Goal: Task Accomplishment & Management: Manage account settings

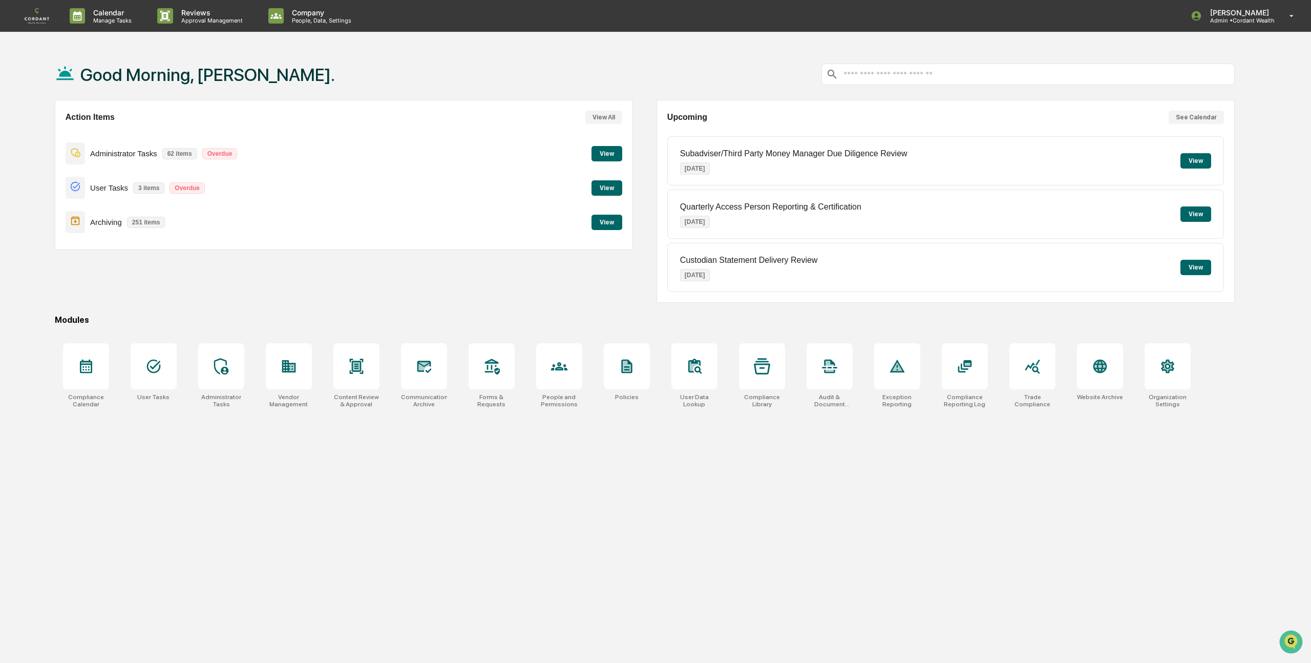
click at [613, 186] on button "View" at bounding box center [607, 187] width 31 height 15
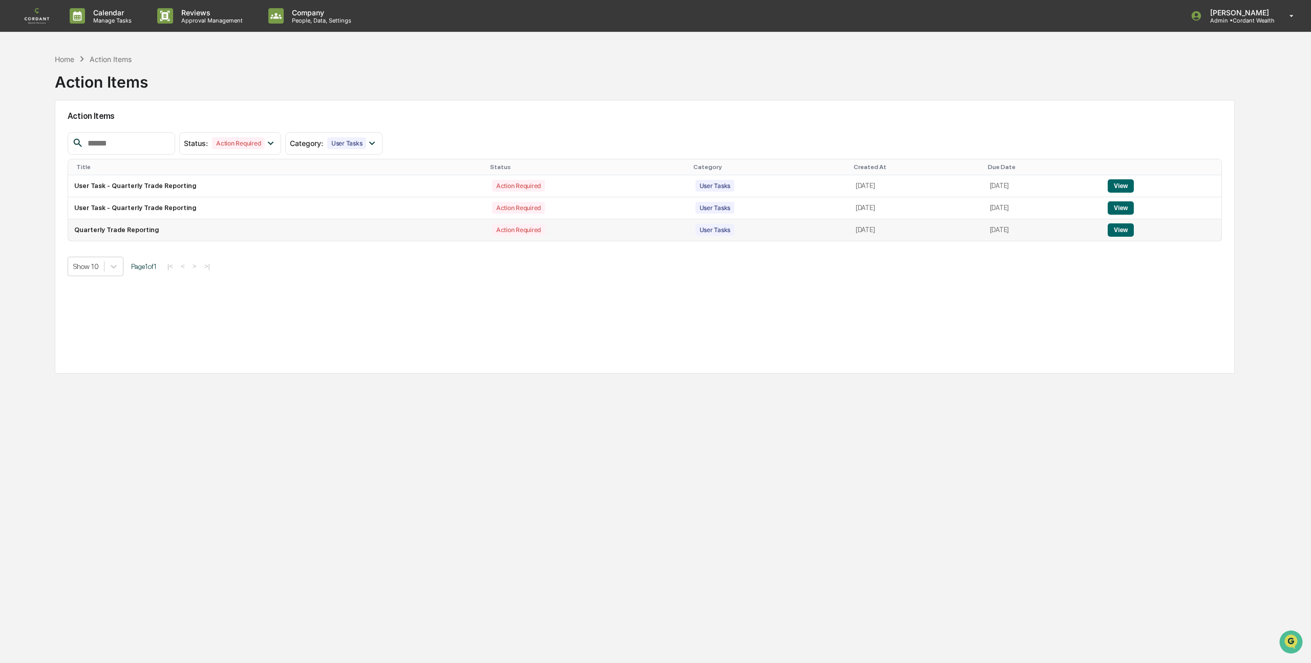
click at [1130, 233] on button "View" at bounding box center [1121, 229] width 26 height 13
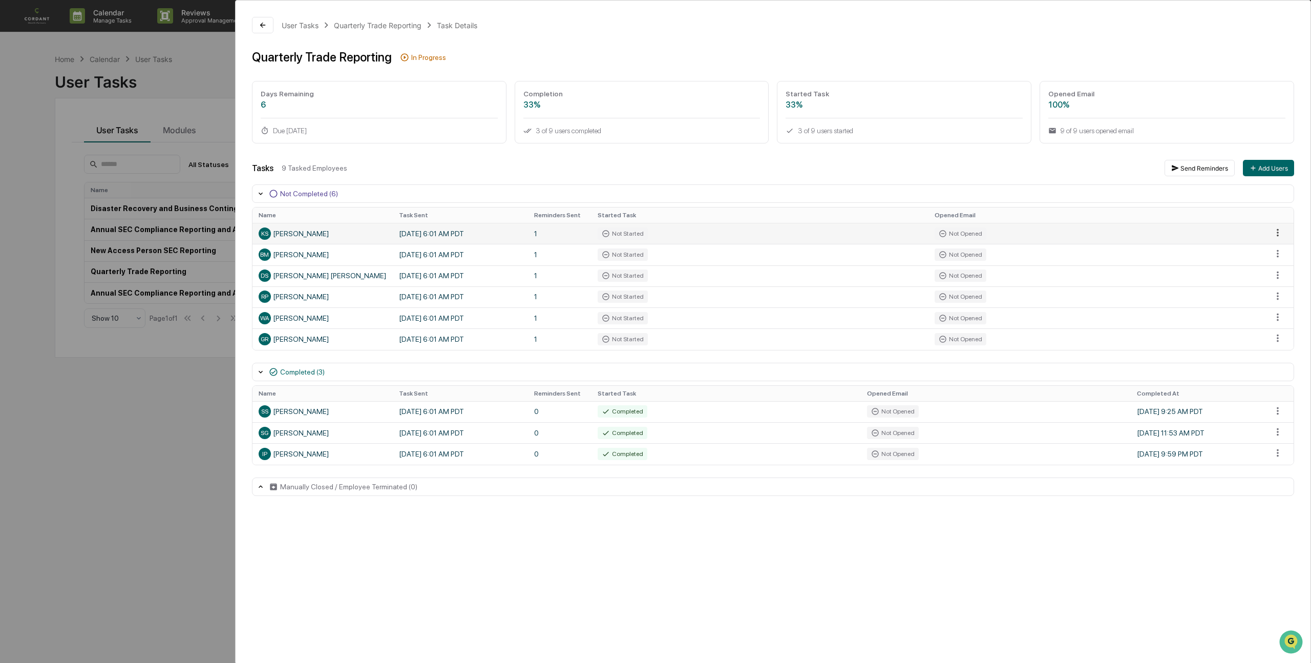
click at [1281, 235] on html "Calendar Manage Tasks Reviews Approval Management Company People, Data, Setting…" at bounding box center [655, 331] width 1311 height 663
click at [1281, 268] on div "Send Reminder" at bounding box center [1268, 268] width 77 height 16
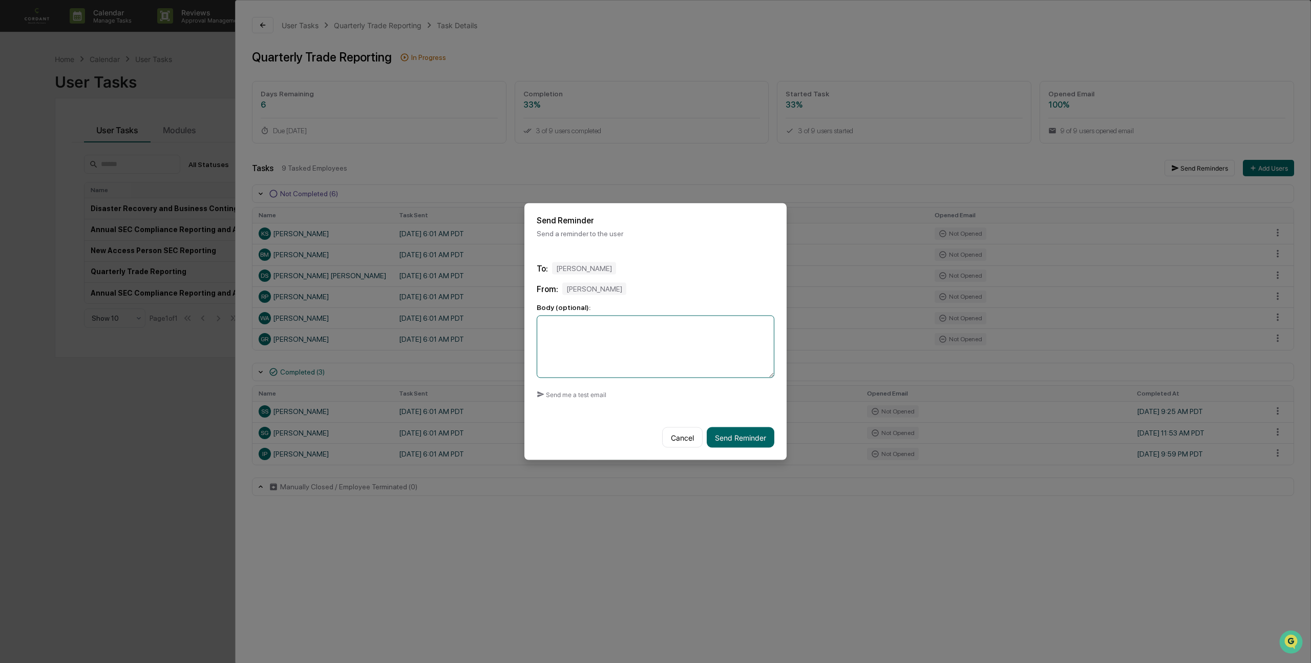
click at [665, 329] on textarea at bounding box center [656, 347] width 238 height 62
drag, startPoint x: 574, startPoint y: 360, endPoint x: 563, endPoint y: 355, distance: 11.5
click at [563, 355] on textarea "**********" at bounding box center [656, 347] width 238 height 62
click at [729, 327] on textarea "**********" at bounding box center [656, 347] width 238 height 62
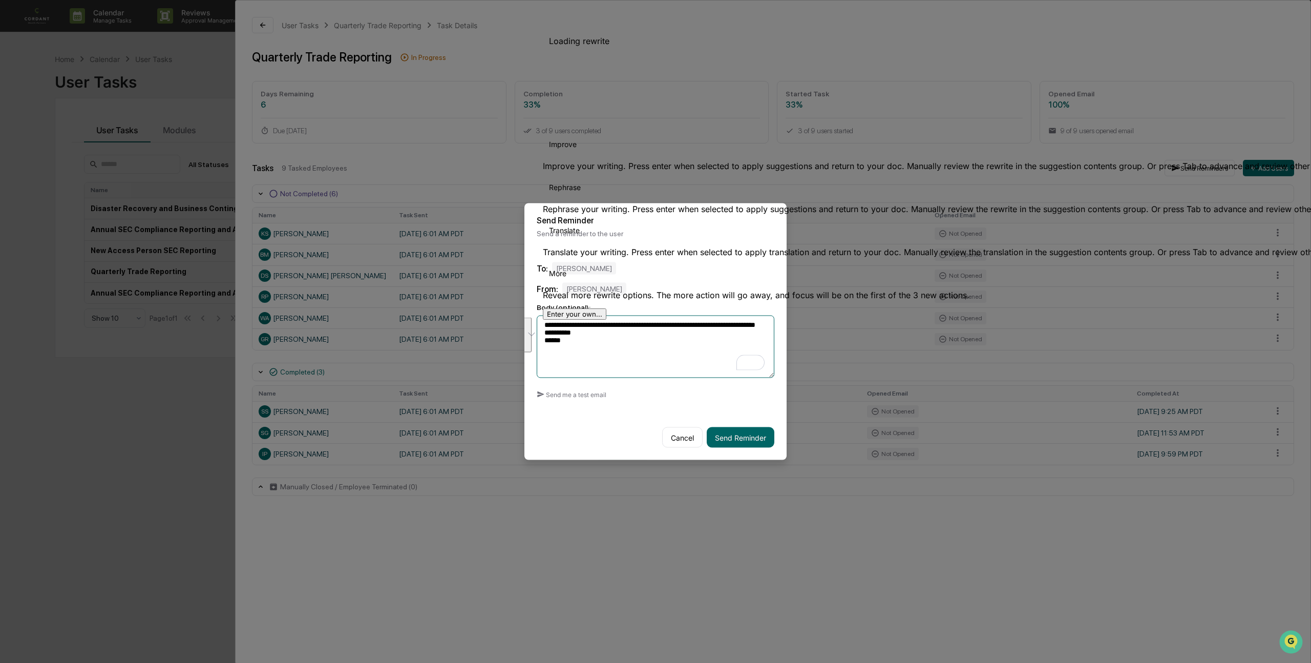
drag, startPoint x: 591, startPoint y: 351, endPoint x: 539, endPoint y: 324, distance: 58.0
click at [539, 324] on div "**********" at bounding box center [656, 331] width 262 height 257
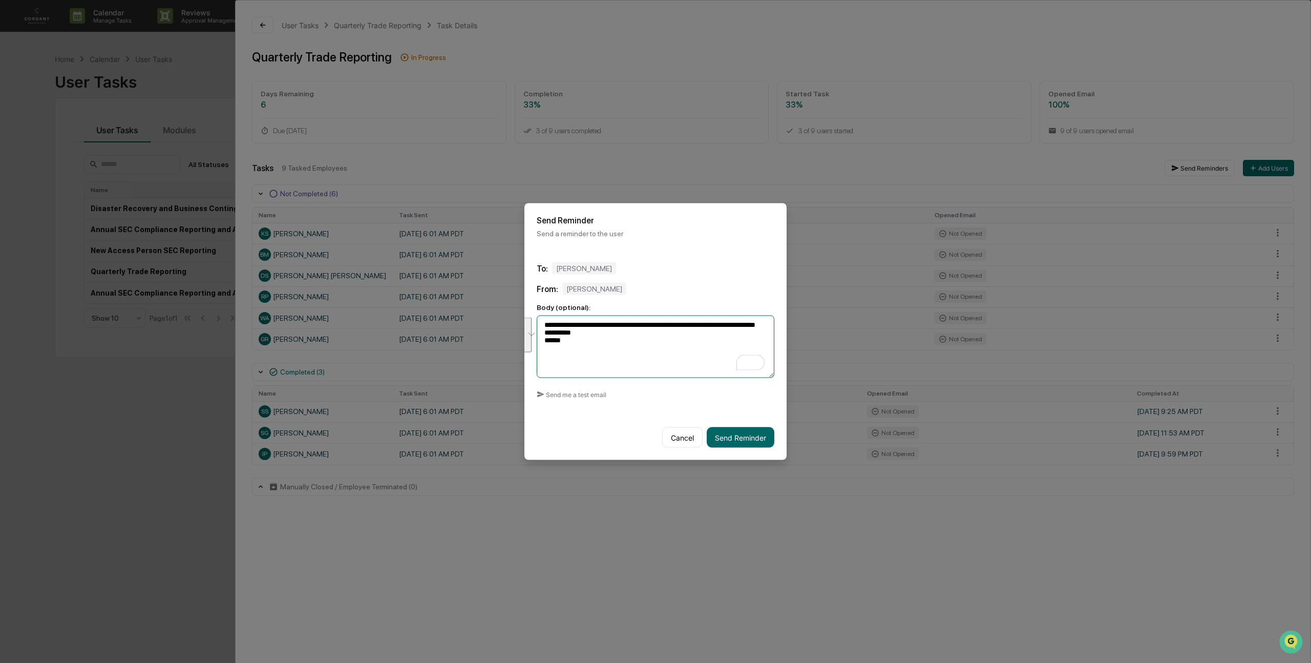
click at [657, 359] on textarea "**********" at bounding box center [656, 347] width 238 height 62
type textarea "**********"
click at [747, 437] on button "Send Reminder" at bounding box center [741, 437] width 68 height 20
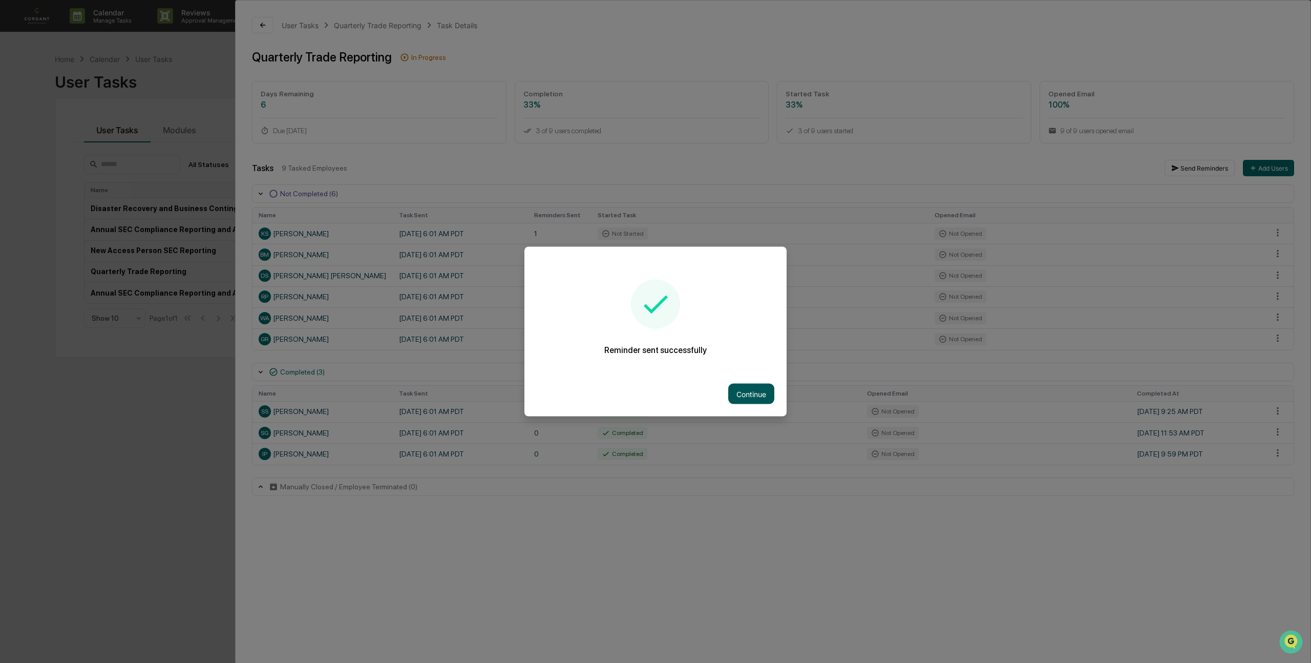
click at [749, 391] on button "Continue" at bounding box center [751, 394] width 46 height 20
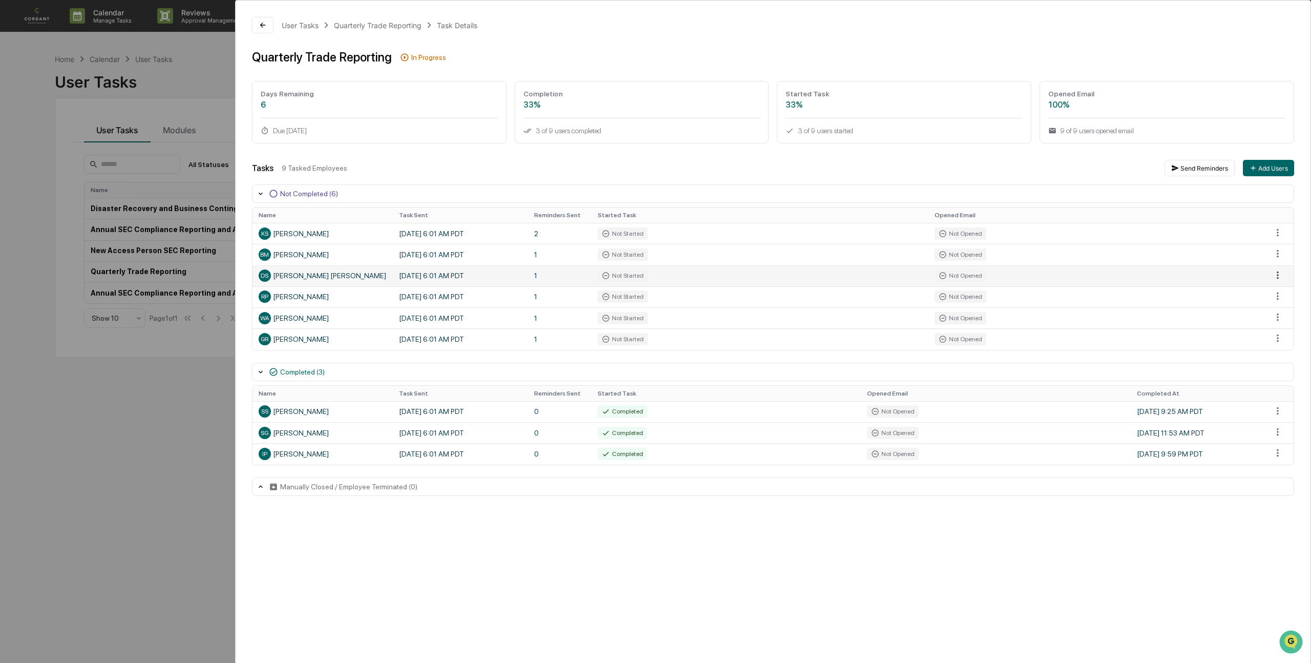
click at [1275, 272] on html "Calendar Manage Tasks Reviews Approval Management Company People, Data, Setting…" at bounding box center [655, 331] width 1311 height 663
click at [1272, 305] on div "Send Reminder" at bounding box center [1268, 310] width 77 height 16
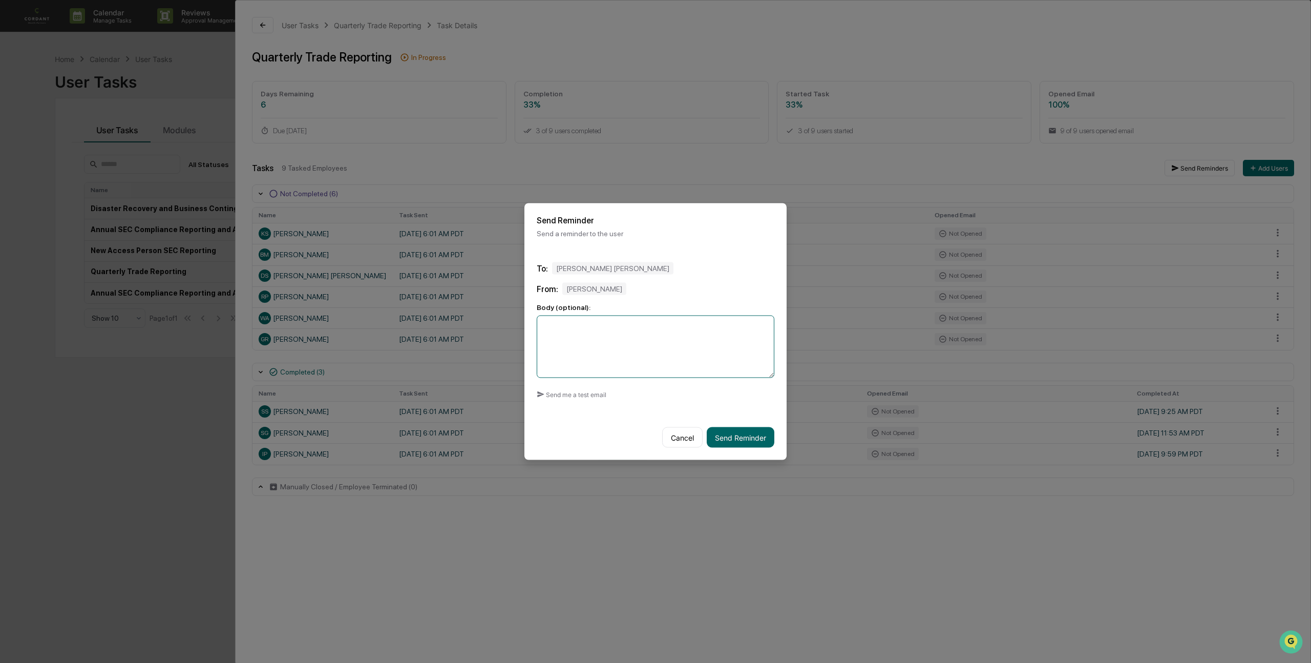
click at [649, 329] on textarea at bounding box center [656, 347] width 238 height 62
paste textarea "**********"
type textarea "**********"
click at [735, 431] on button "Send Reminder" at bounding box center [741, 437] width 68 height 20
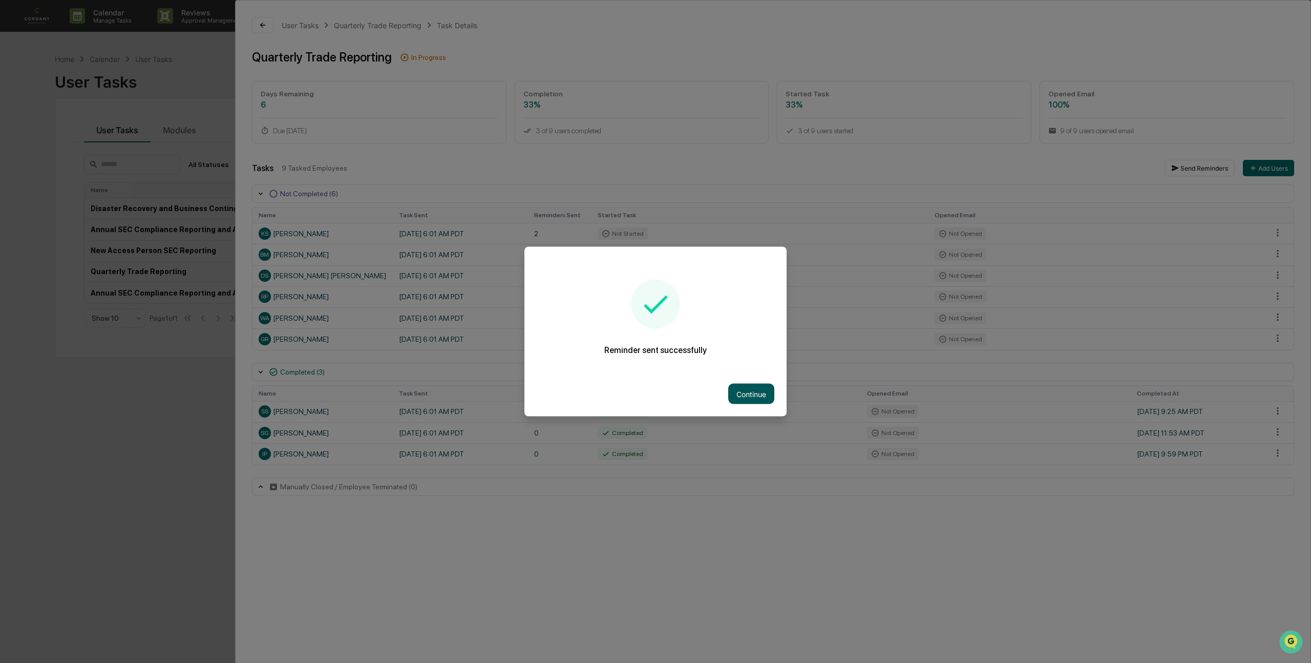
click at [752, 398] on button "Continue" at bounding box center [751, 394] width 46 height 20
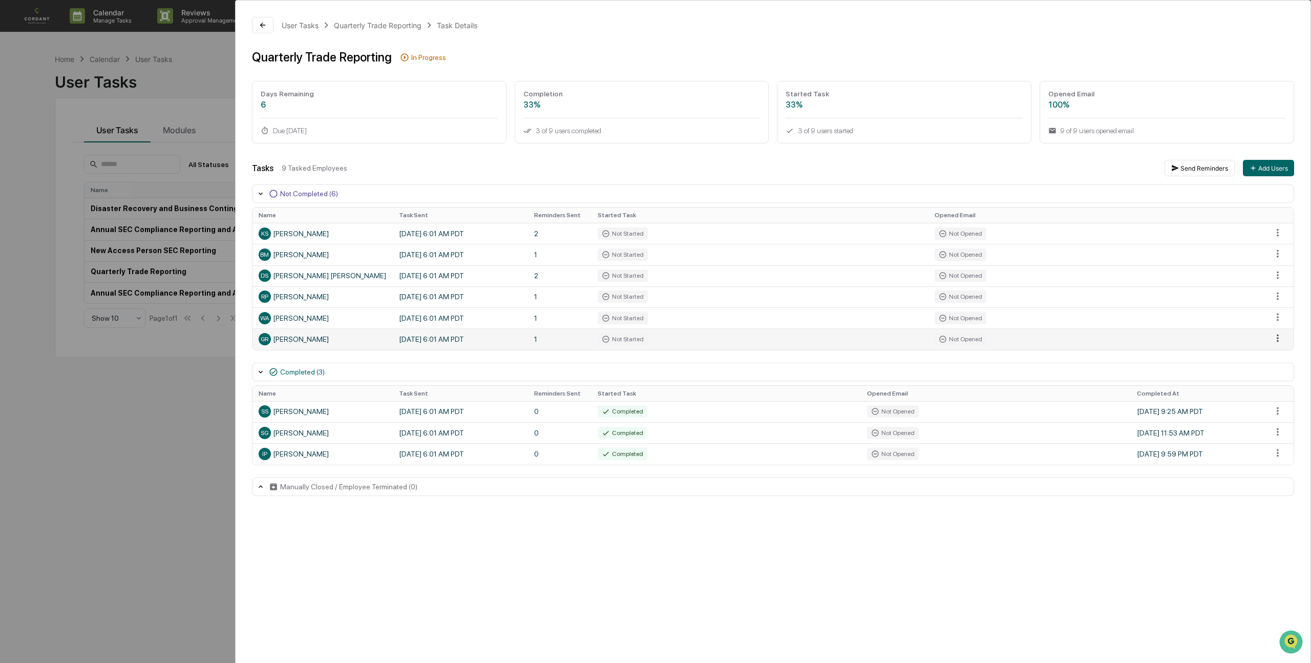
click at [1278, 339] on html "Calendar Manage Tasks Reviews Approval Management Company People, Data, Setting…" at bounding box center [655, 331] width 1311 height 663
click at [1261, 373] on div "Send Reminder" at bounding box center [1268, 374] width 77 height 16
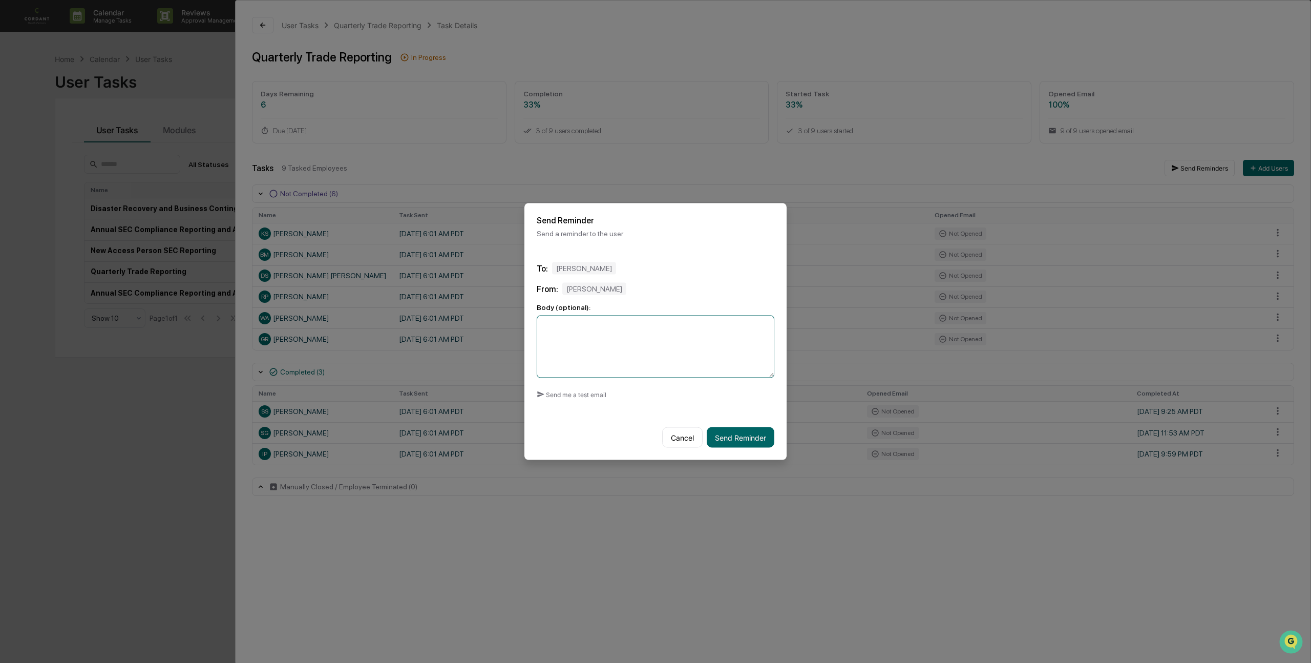
click at [711, 350] on textarea at bounding box center [656, 347] width 238 height 62
paste textarea "**********"
type textarea "**********"
click at [750, 431] on button "Send Reminder" at bounding box center [741, 437] width 68 height 20
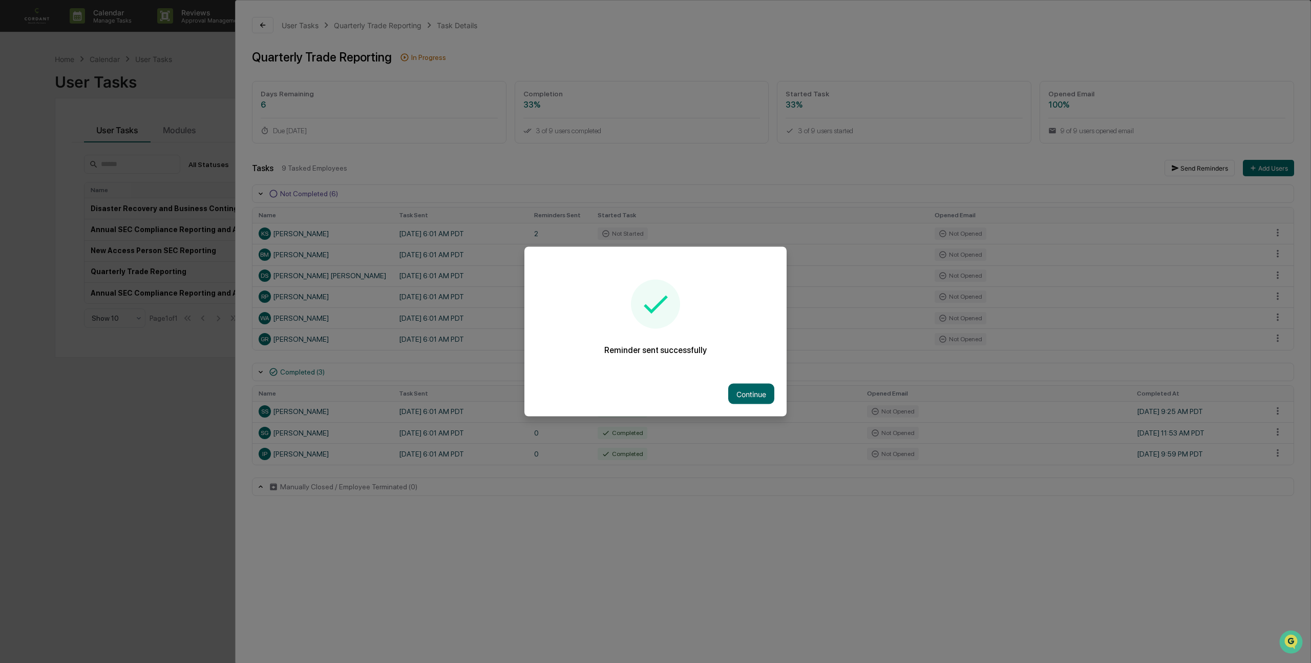
click at [756, 381] on div "Continue" at bounding box center [656, 393] width 262 height 45
click at [755, 392] on button "Continue" at bounding box center [751, 394] width 46 height 20
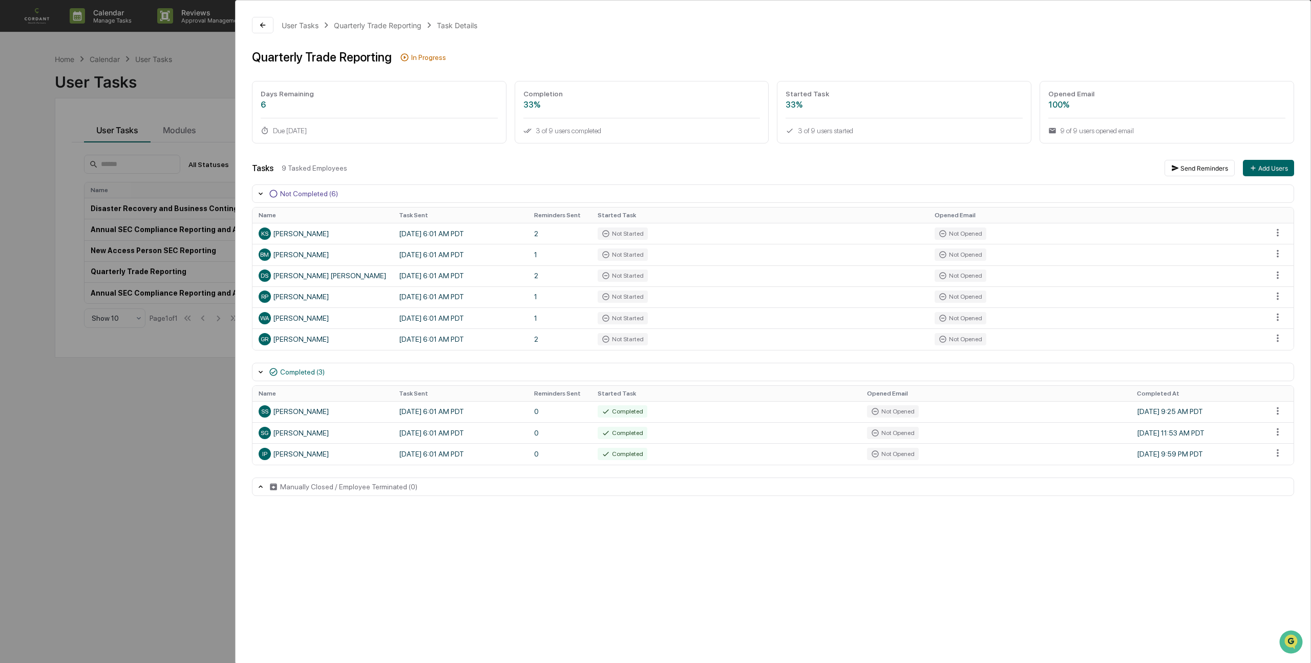
click at [135, 175] on div "User Tasks Quarterly Trade Reporting Task Details Quarterly Trade Reporting In …" at bounding box center [655, 331] width 1311 height 663
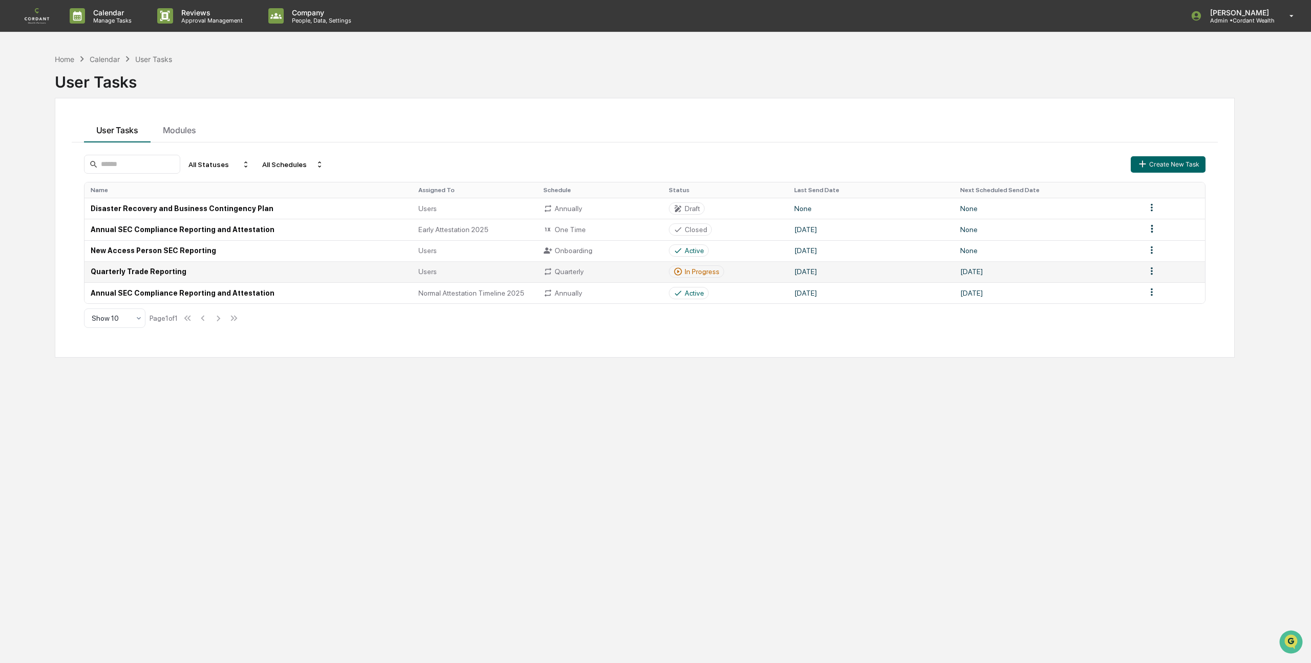
click at [152, 272] on td "Quarterly Trade Reporting" at bounding box center [249, 271] width 328 height 21
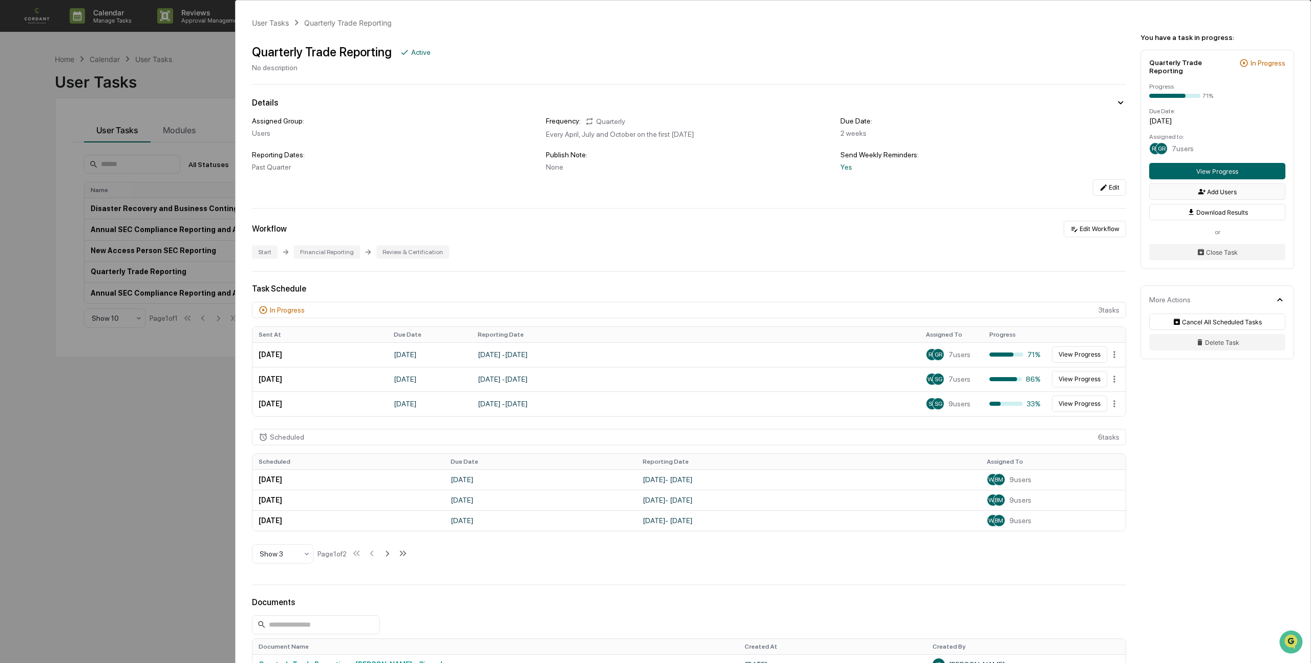
click at [1201, 196] on icon at bounding box center [1202, 191] width 8 height 8
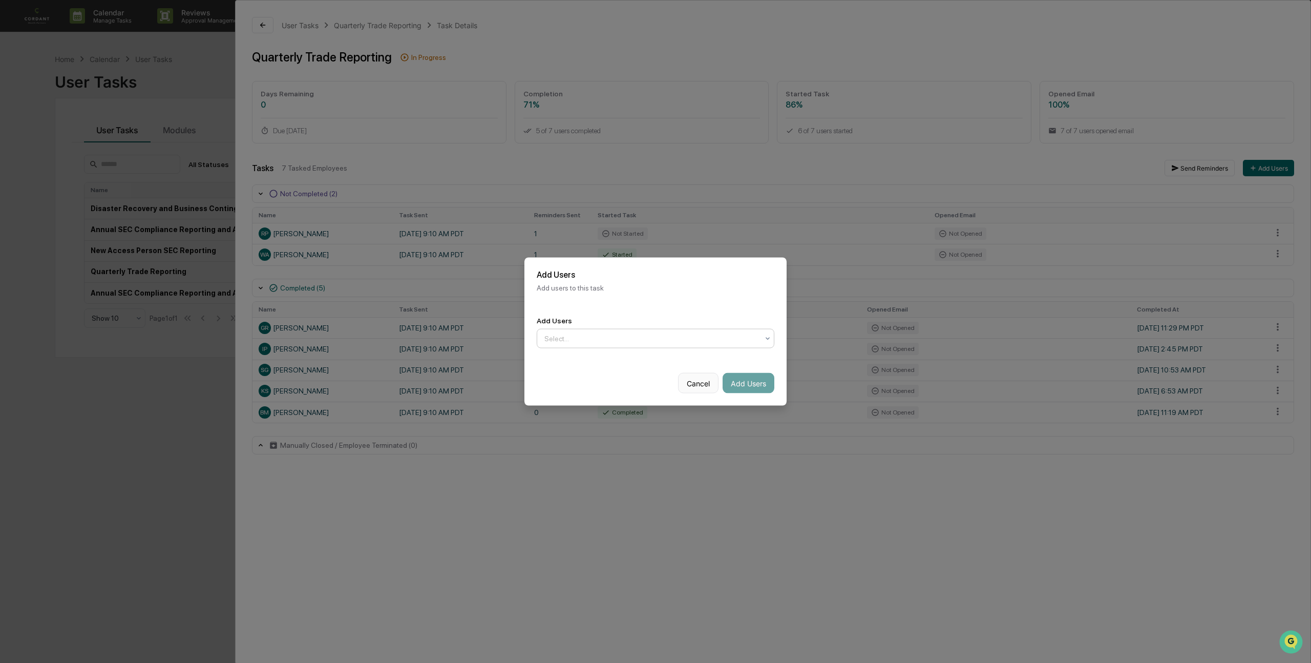
click at [693, 387] on button "Cancel" at bounding box center [698, 383] width 40 height 20
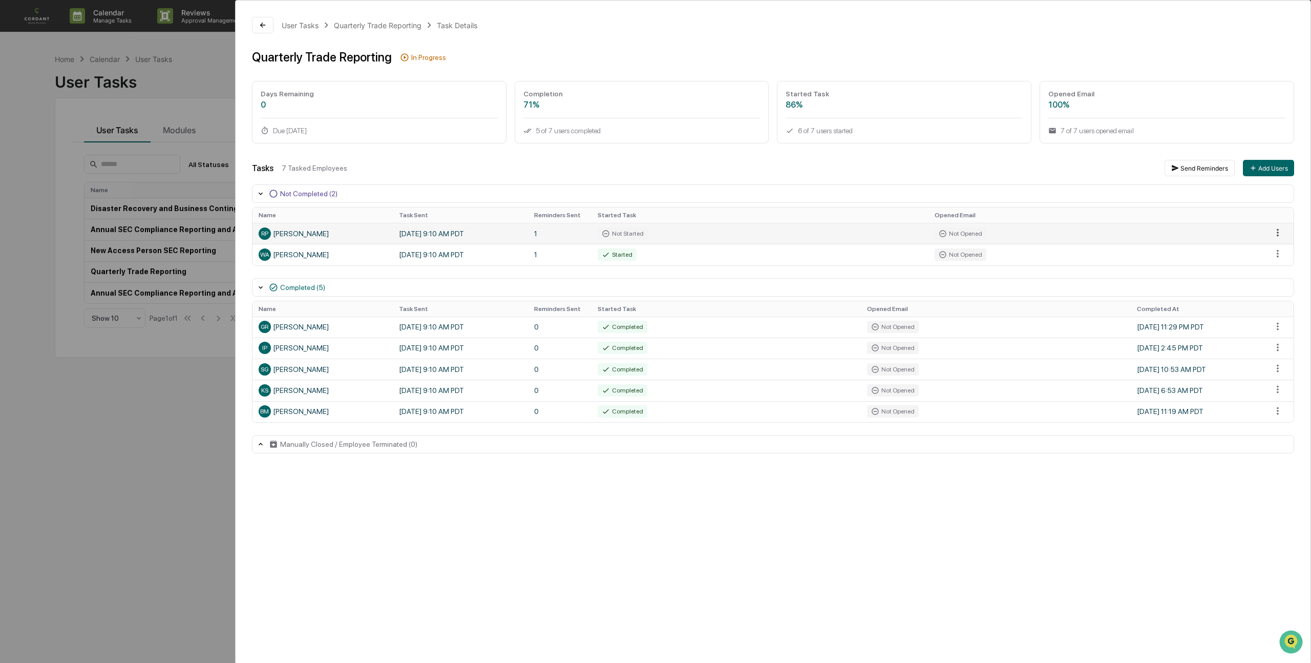
click at [1281, 231] on html "Calendar Manage Tasks Reviews Approval Management Company People, Data, Setting…" at bounding box center [655, 331] width 1311 height 663
click at [1259, 249] on div "Close Task" at bounding box center [1268, 251] width 77 height 16
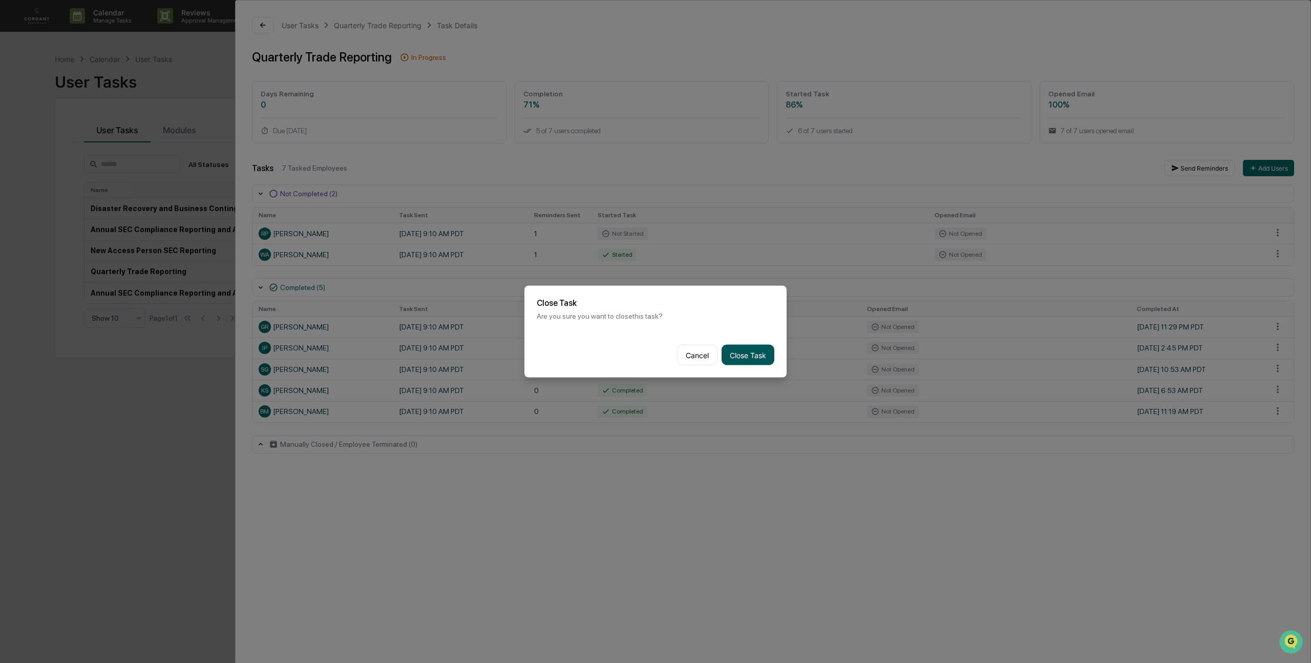
click at [749, 355] on button "Close Task" at bounding box center [748, 355] width 53 height 20
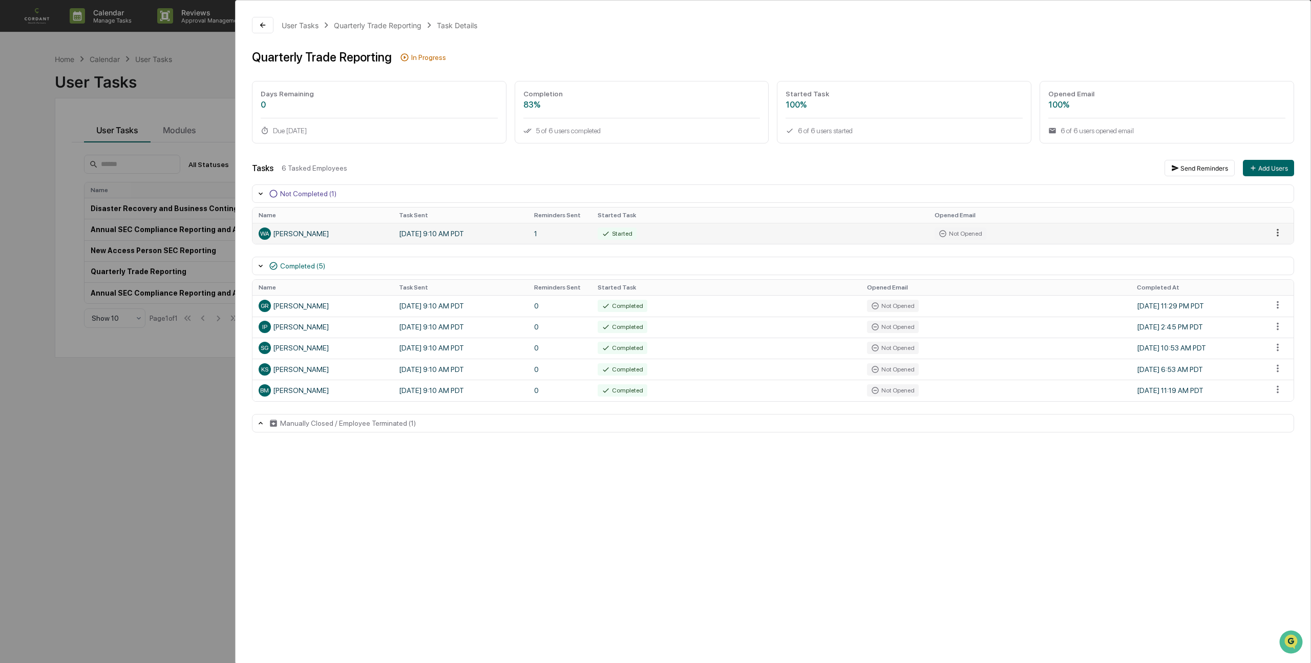
click at [1280, 233] on html "Calendar Manage Tasks Reviews Approval Management Company People, Data, Setting…" at bounding box center [655, 331] width 1311 height 663
click at [1279, 251] on div "Close Task" at bounding box center [1268, 251] width 77 height 16
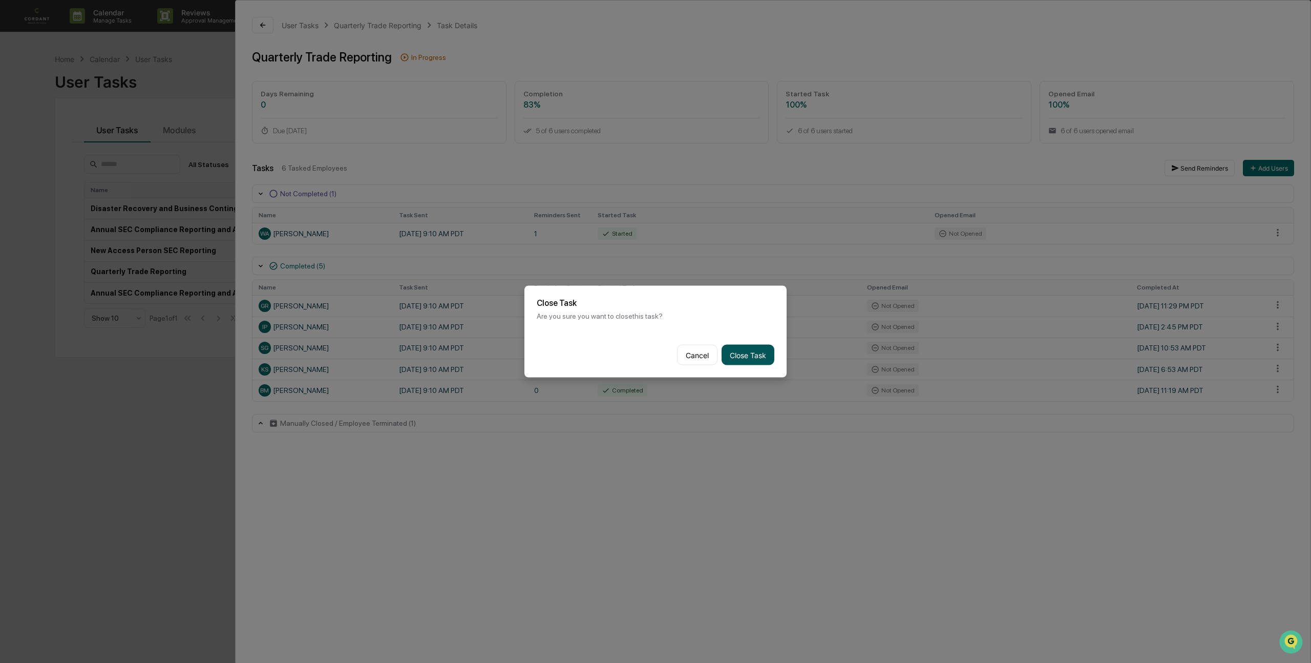
click at [747, 347] on button "Close Task" at bounding box center [748, 355] width 53 height 20
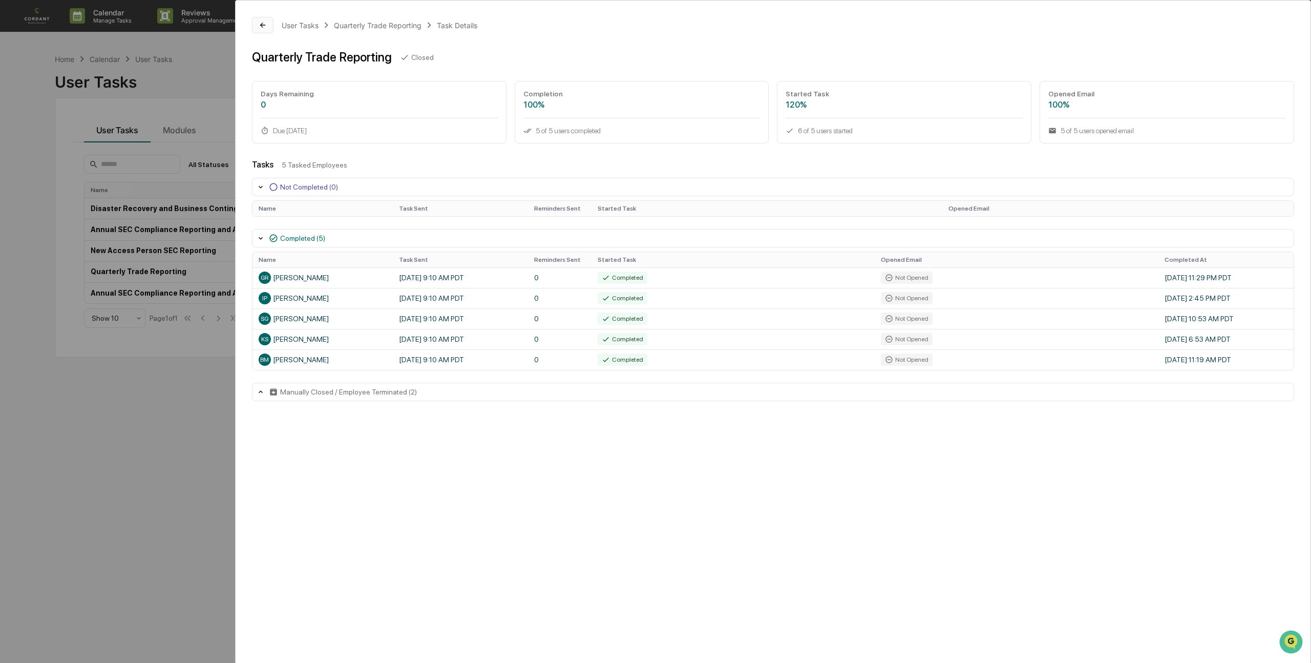
click at [262, 24] on icon at bounding box center [263, 25] width 8 height 8
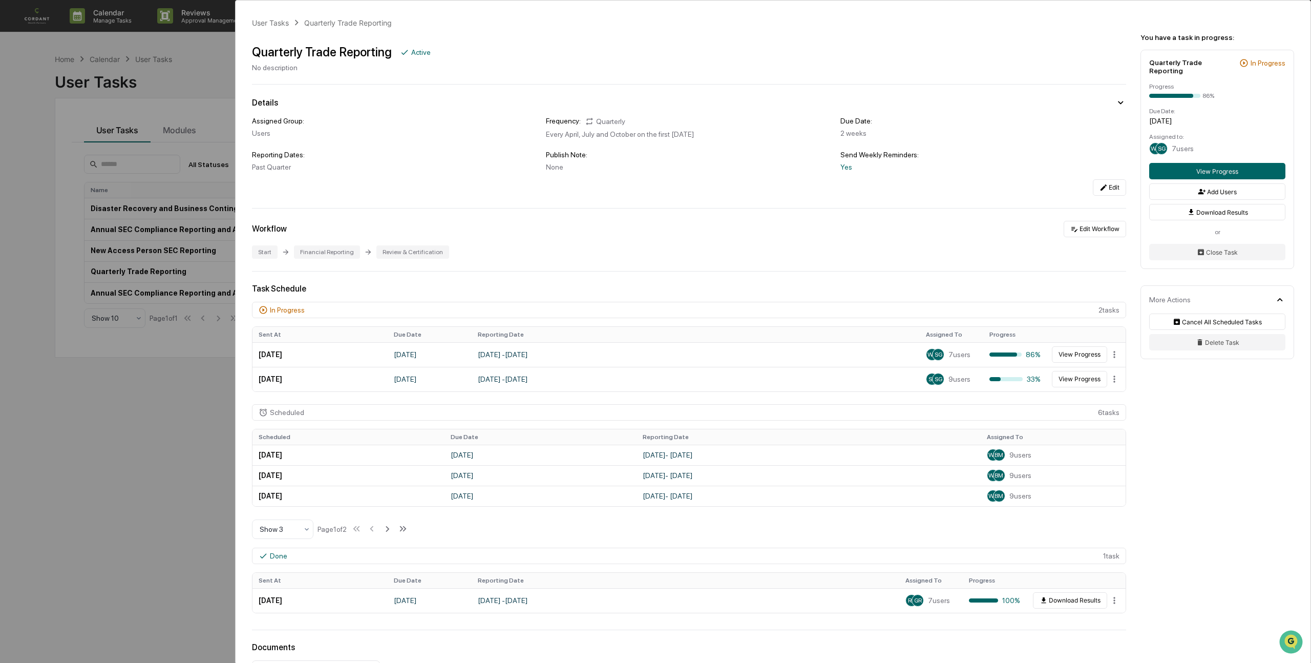
click at [170, 163] on div "User Tasks Quarterly Trade Reporting Quarterly Trade Reporting Active No descri…" at bounding box center [655, 331] width 1311 height 663
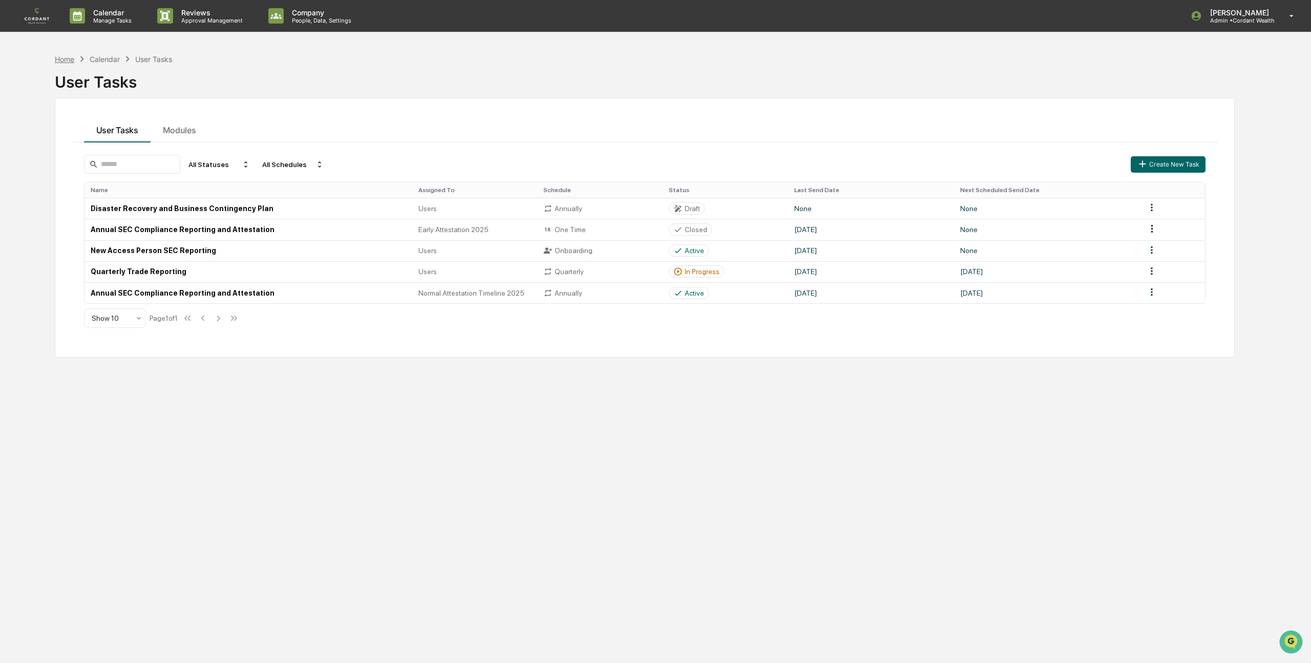
click at [71, 59] on div "Home" at bounding box center [64, 59] width 19 height 9
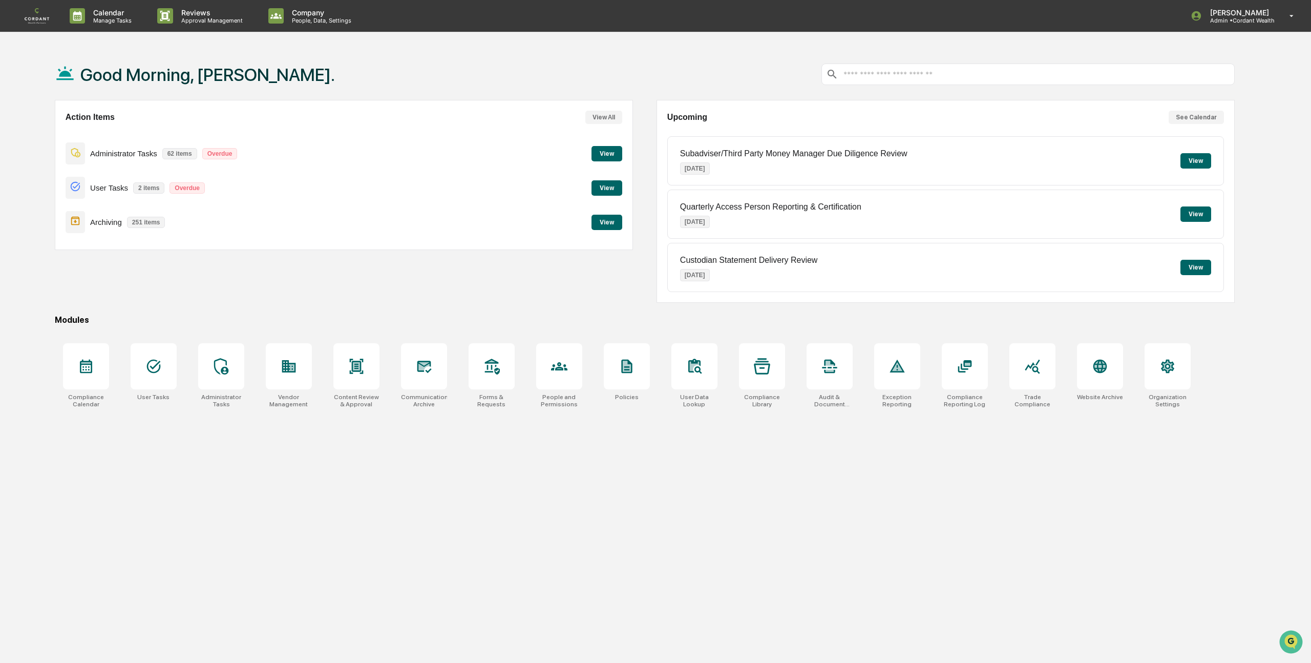
click at [610, 187] on button "View" at bounding box center [607, 187] width 31 height 15
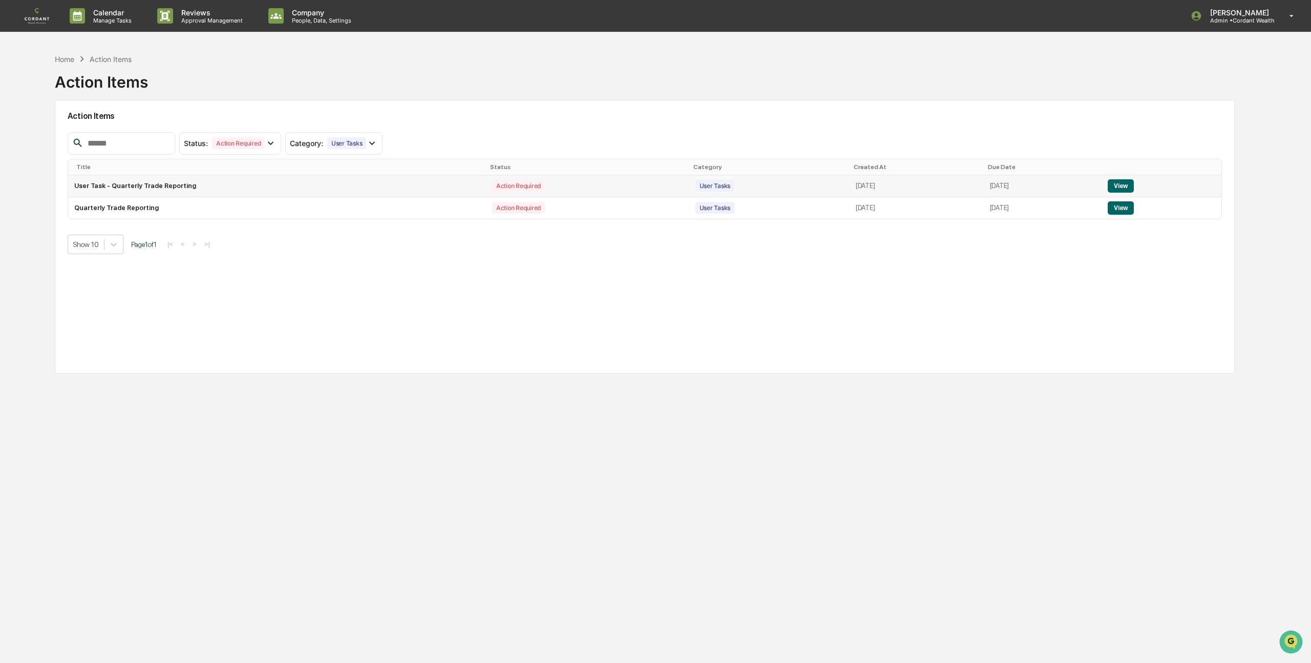
click at [1134, 183] on button "View" at bounding box center [1121, 185] width 26 height 13
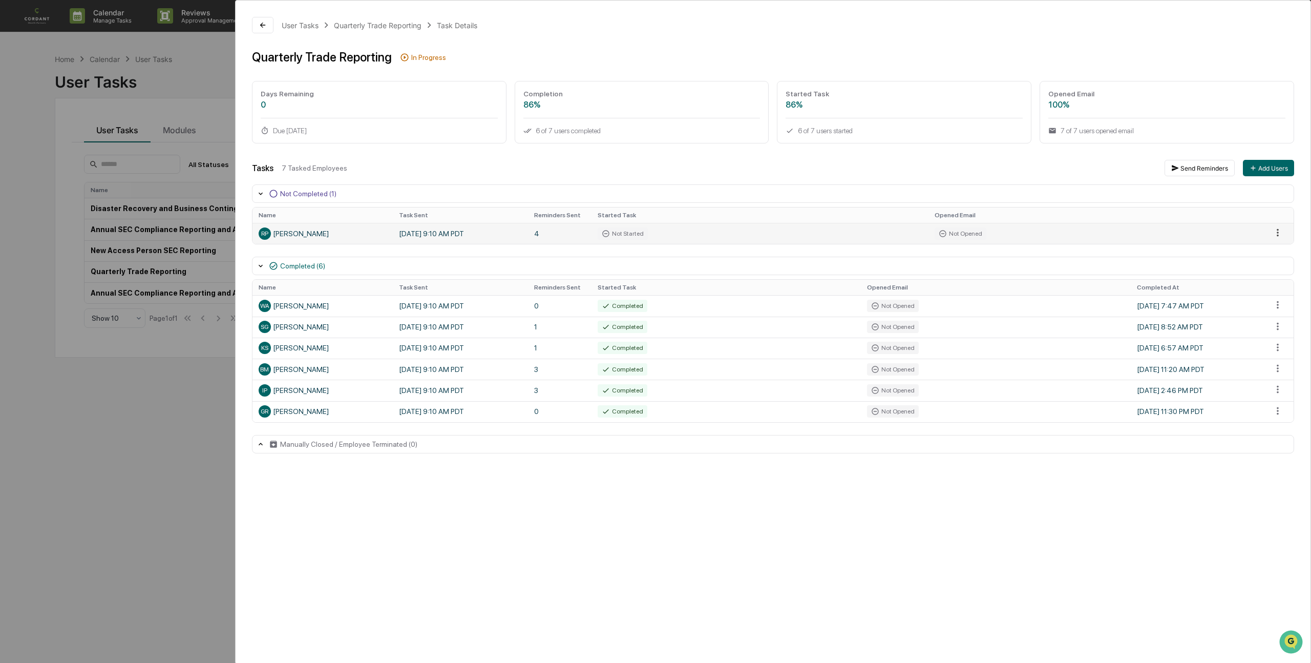
click at [1279, 231] on html "Calendar Manage Tasks Reviews Approval Management Company People, Data, Setting…" at bounding box center [655, 331] width 1311 height 663
click at [1263, 252] on div "Close Task" at bounding box center [1268, 251] width 77 height 16
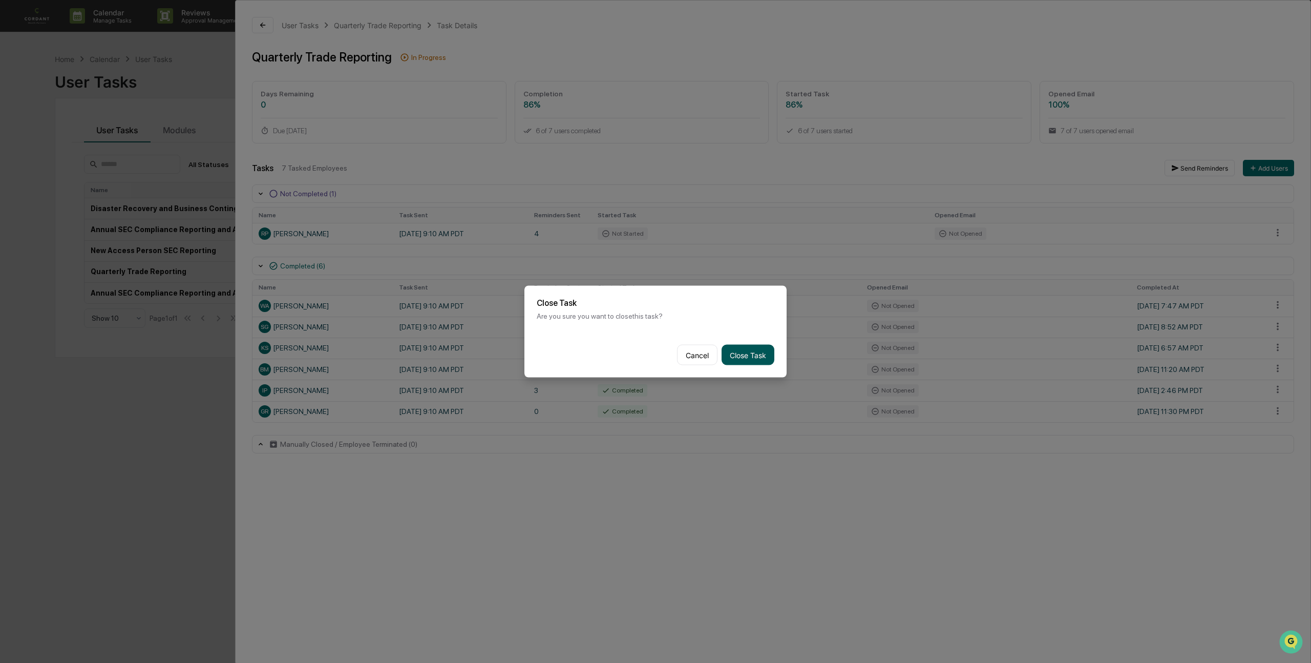
click at [754, 351] on button "Close Task" at bounding box center [748, 355] width 53 height 20
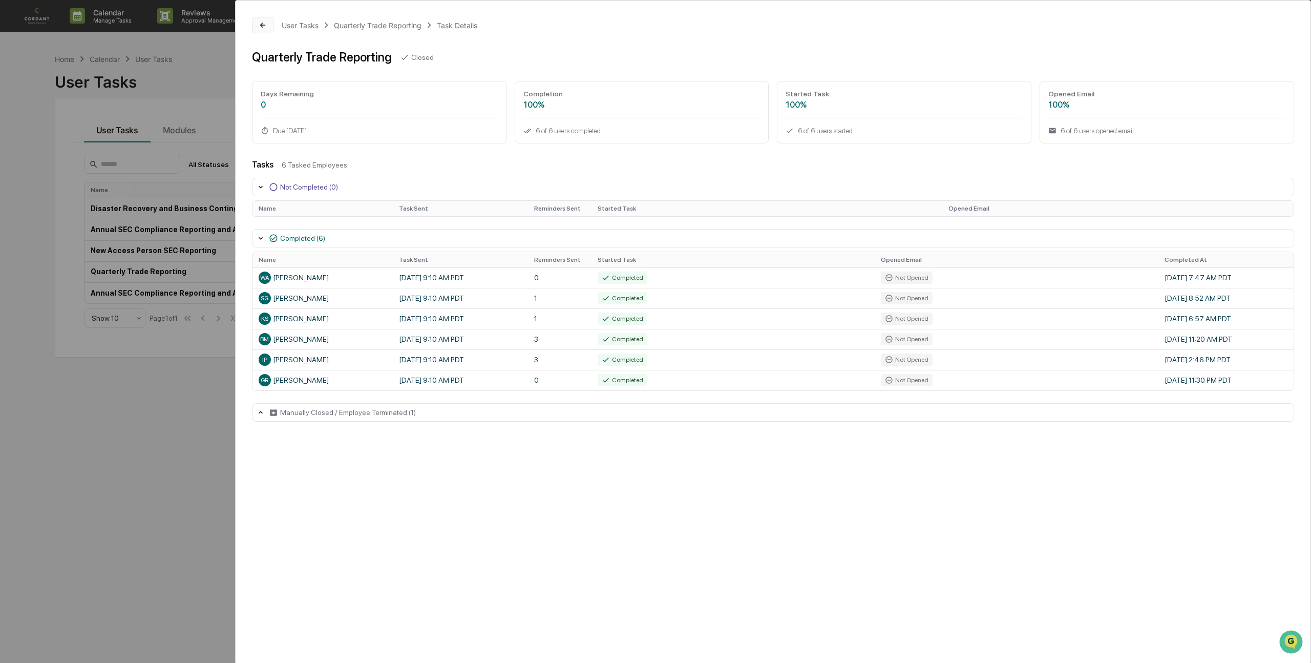
click at [262, 25] on icon at bounding box center [262, 25] width 5 height 5
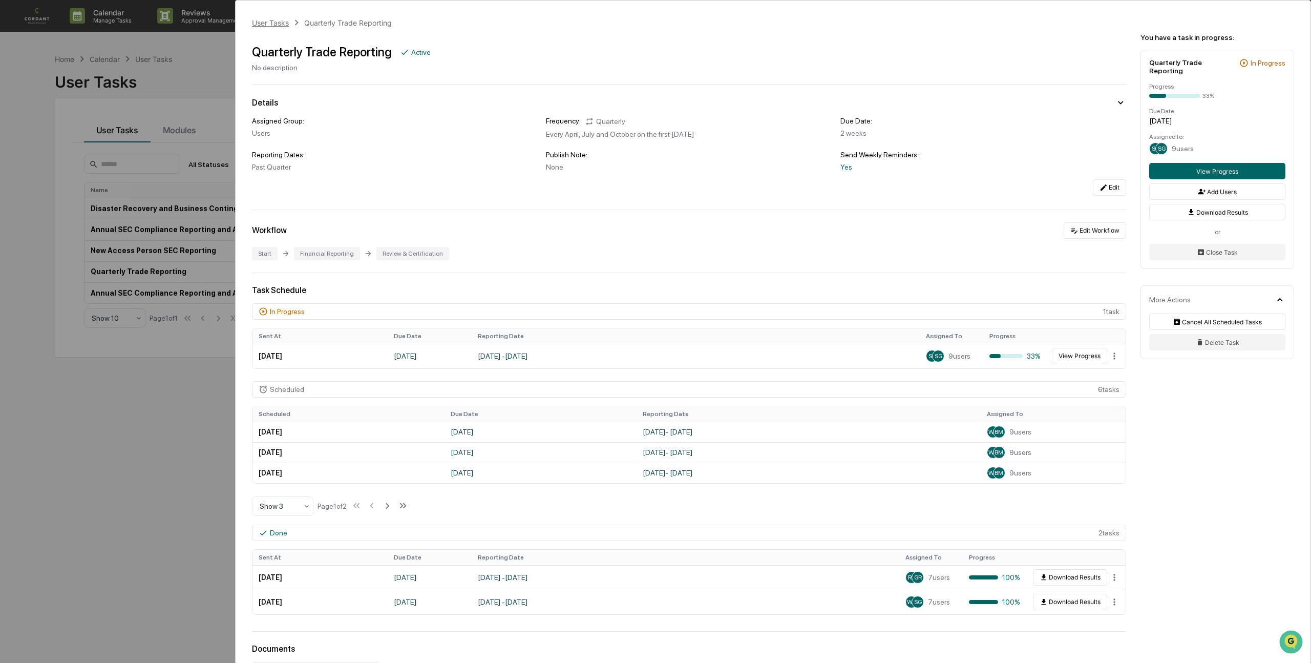
click at [272, 26] on div "User Tasks" at bounding box center [270, 22] width 37 height 9
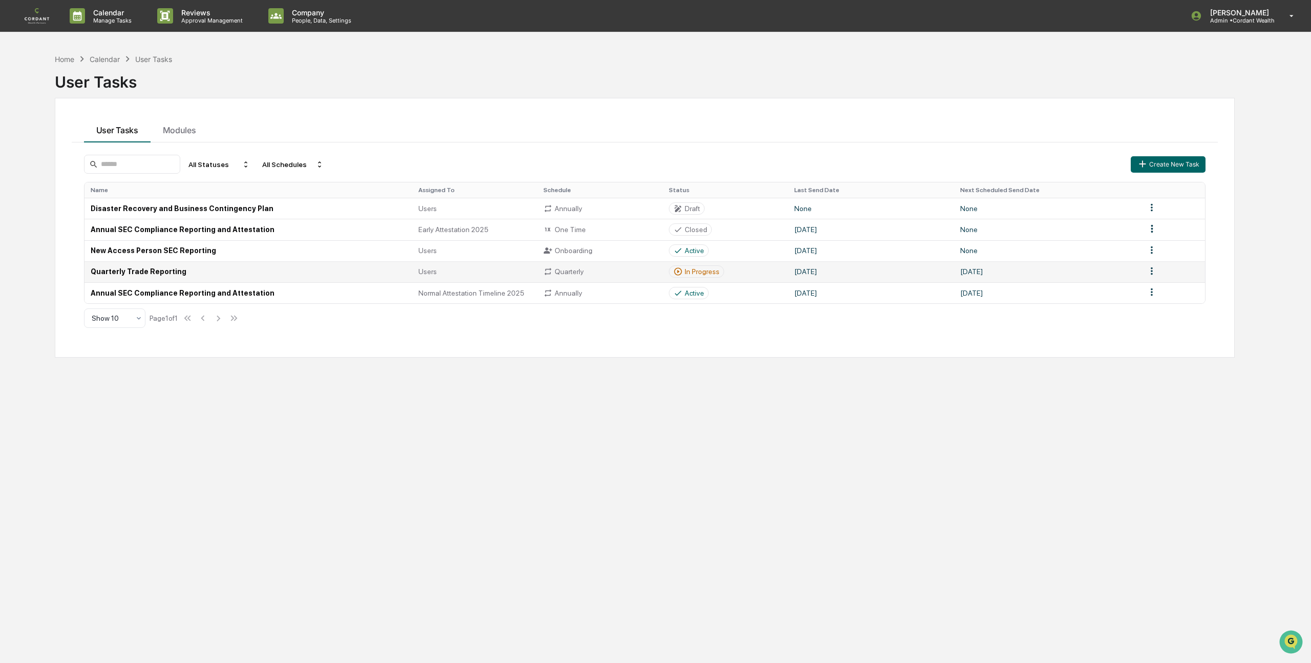
click at [171, 269] on td "Quarterly Trade Reporting" at bounding box center [249, 271] width 328 height 21
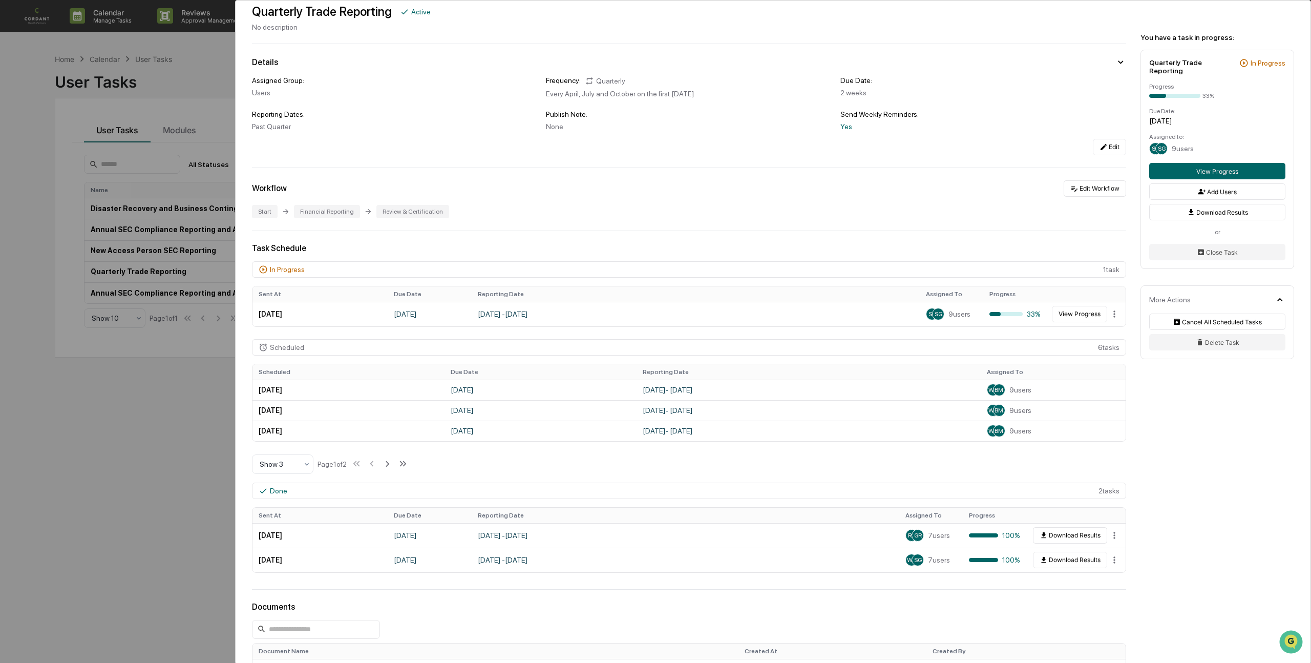
scroll to position [41, 0]
click at [571, 319] on td "[DATE] - [DATE]" at bounding box center [696, 313] width 448 height 25
click at [1070, 312] on button "View Progress" at bounding box center [1079, 313] width 55 height 16
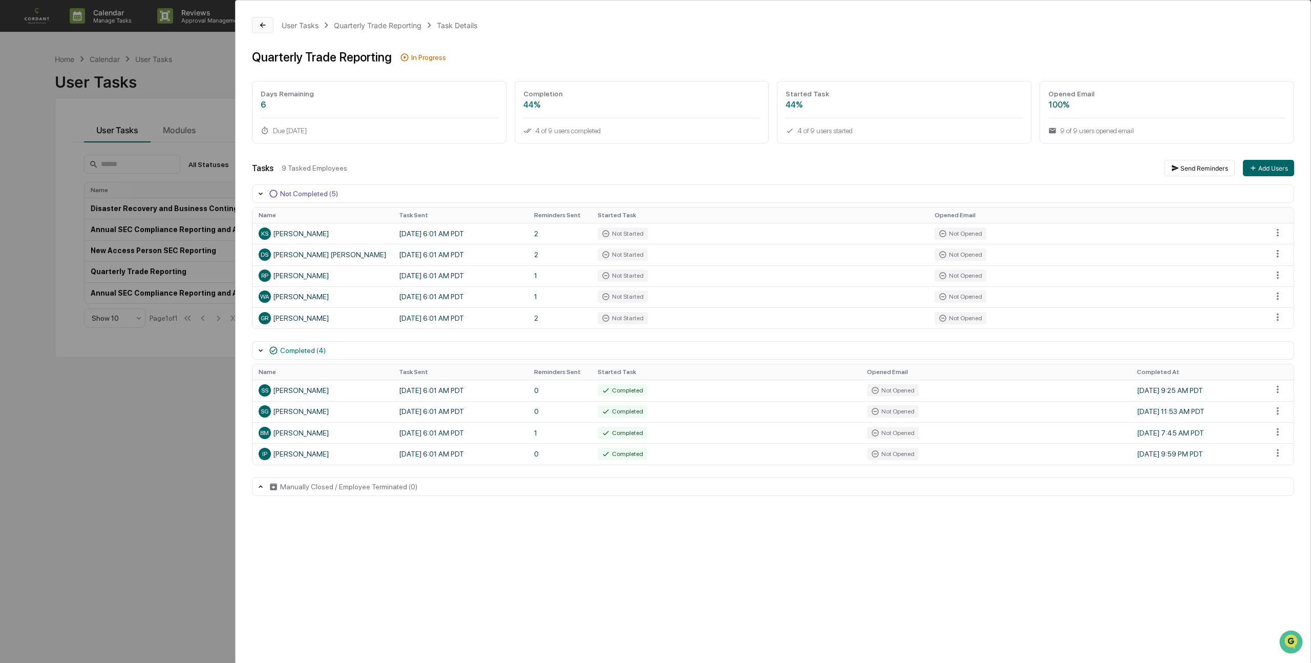
click at [260, 27] on icon at bounding box center [263, 25] width 8 height 8
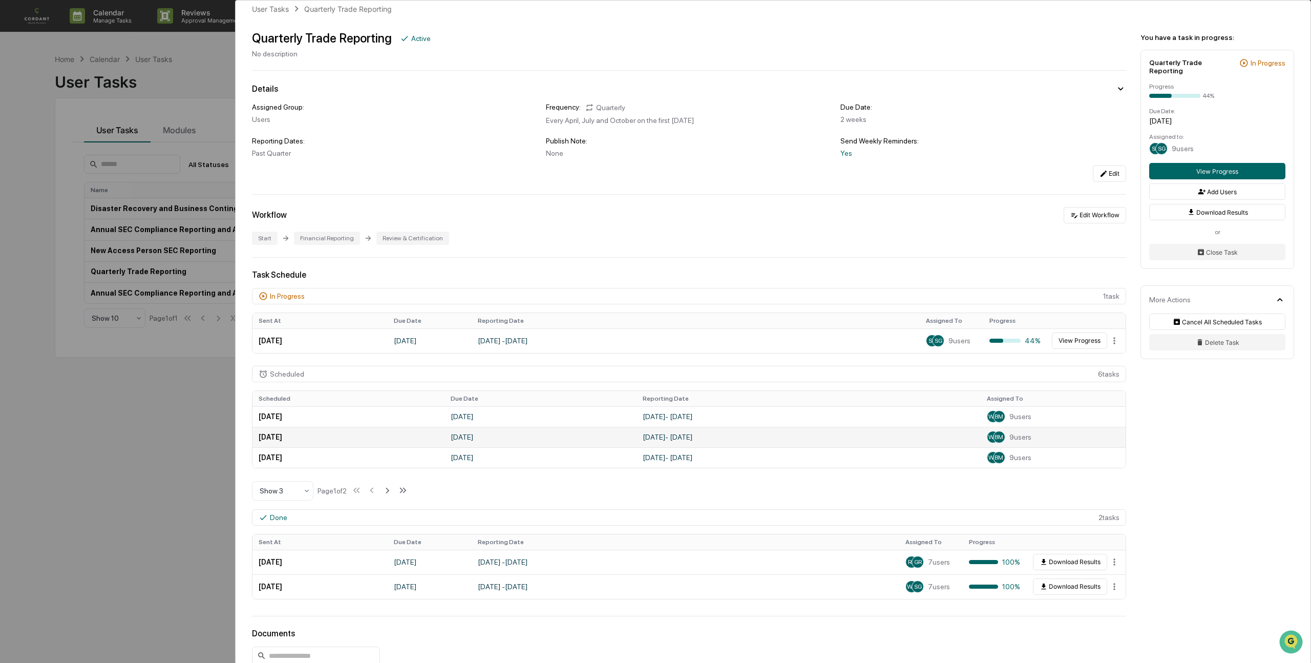
scroll to position [14, 0]
click at [1232, 175] on button "View Progress" at bounding box center [1217, 171] width 136 height 16
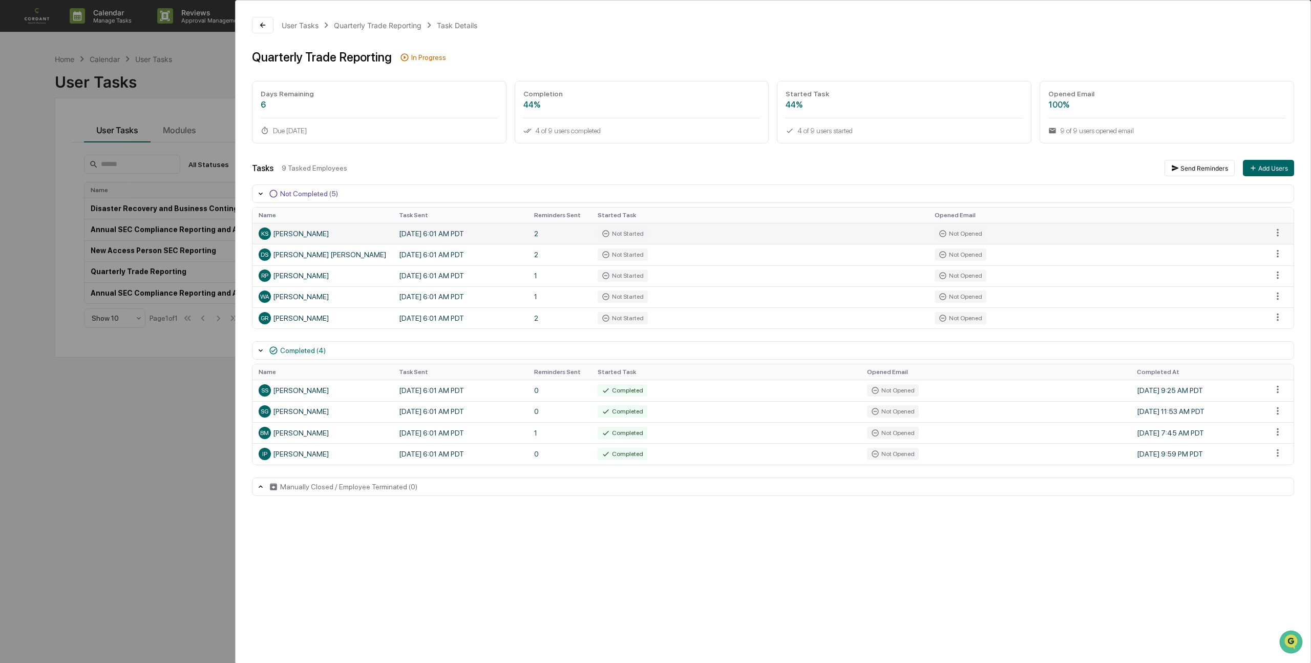
click at [707, 232] on td "Not Started" at bounding box center [761, 233] width 338 height 21
